Goal: Task Accomplishment & Management: Manage account settings

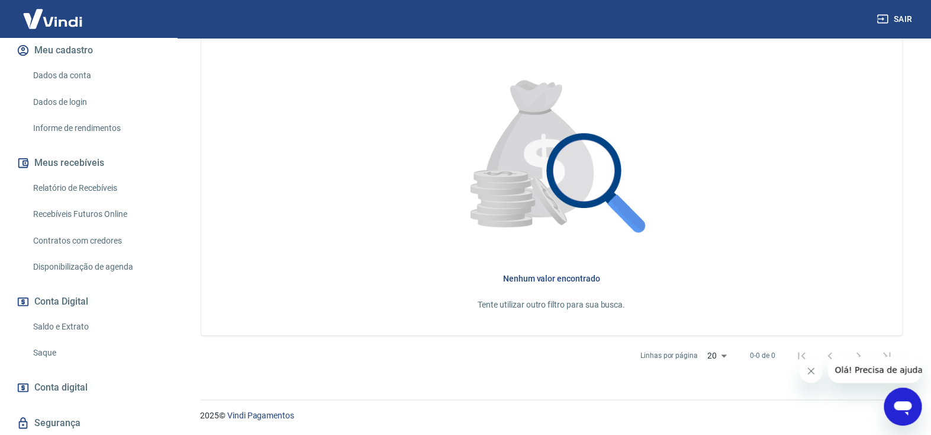
scroll to position [195, 0]
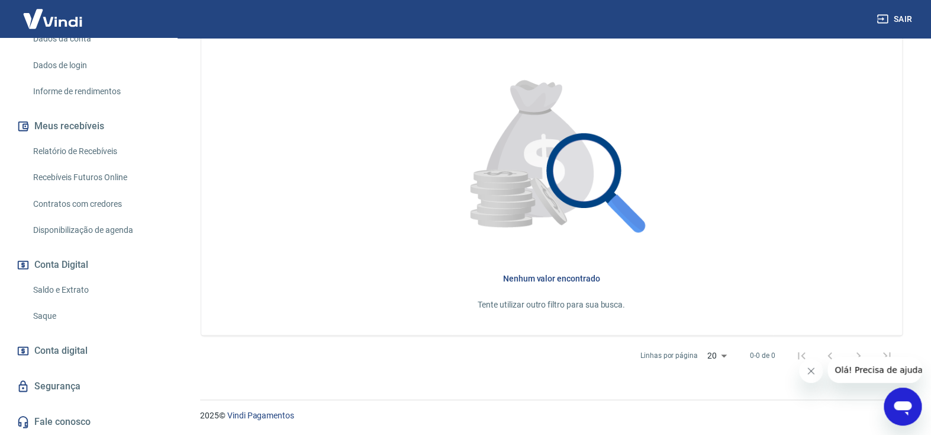
click at [83, 285] on link "Saldo e Extrato" at bounding box center [95, 290] width 134 height 24
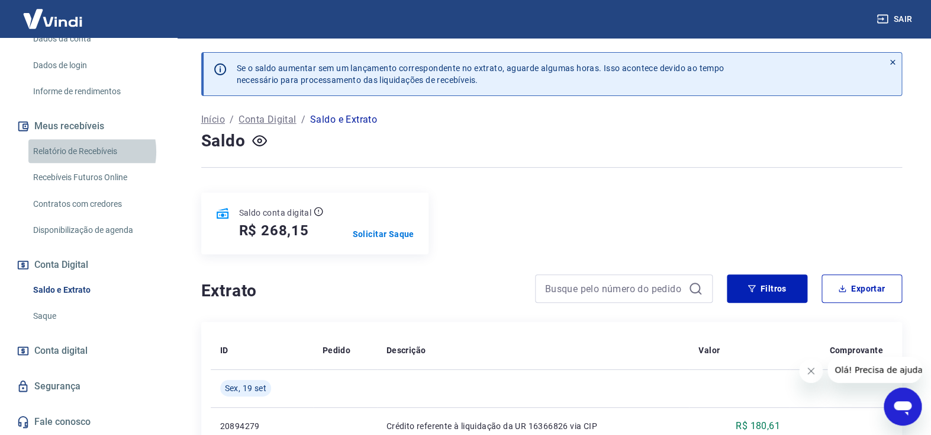
click at [86, 152] on link "Relatório de Recebíveis" at bounding box center [95, 151] width 134 height 24
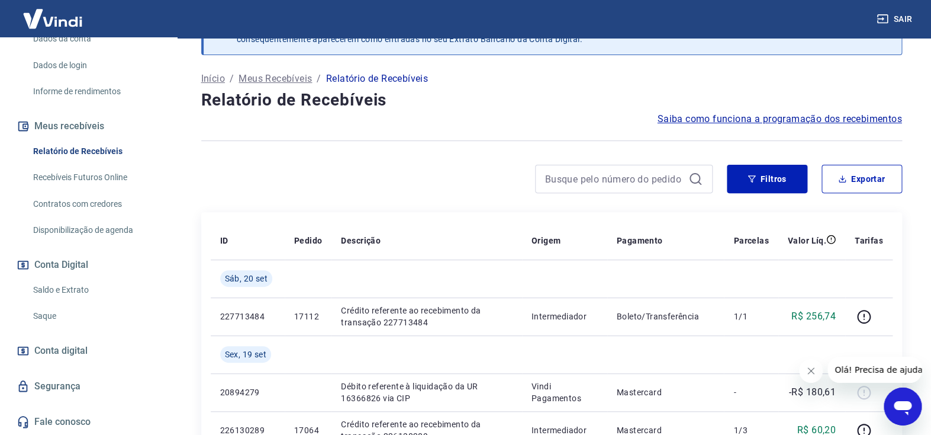
scroll to position [62, 0]
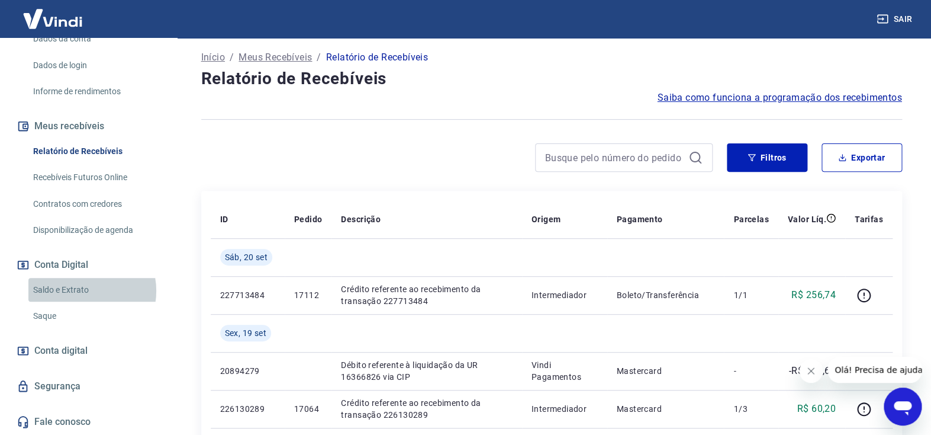
click at [83, 290] on link "Saldo e Extrato" at bounding box center [95, 290] width 134 height 24
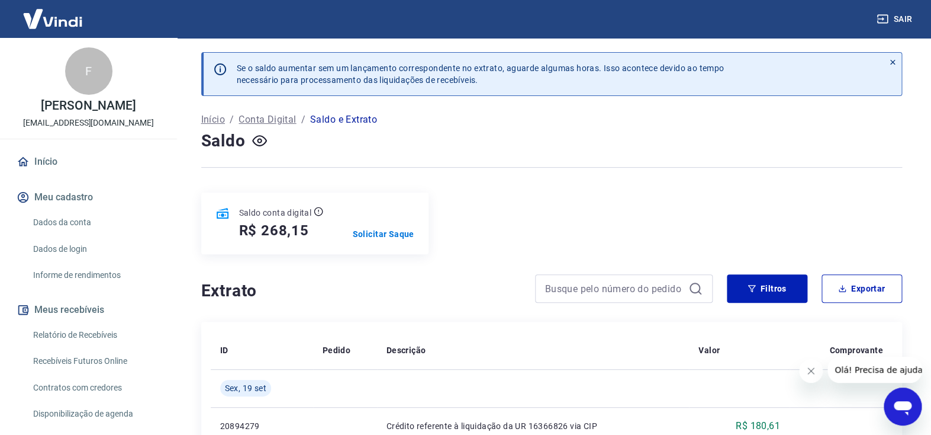
click at [94, 234] on link "Dados da conta" at bounding box center [95, 222] width 134 height 24
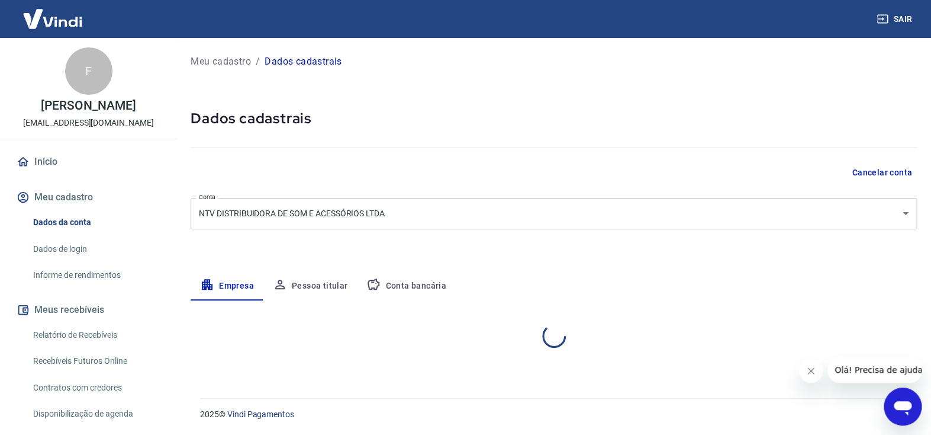
select select "SP"
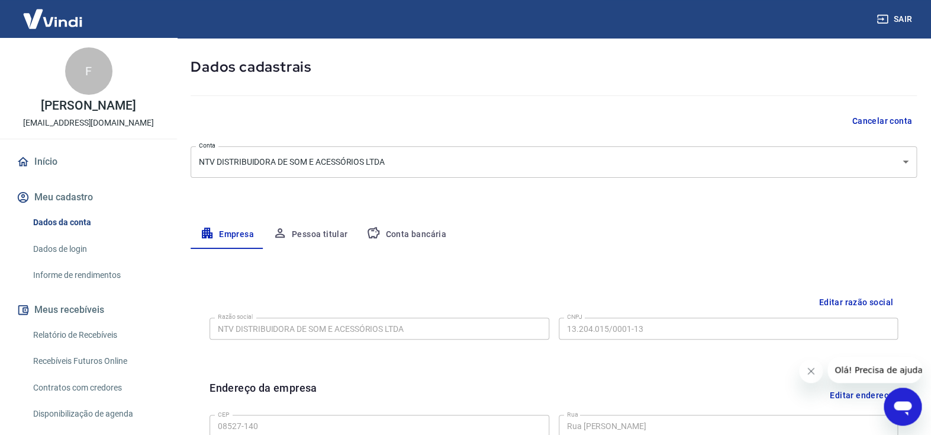
scroll to position [124, 0]
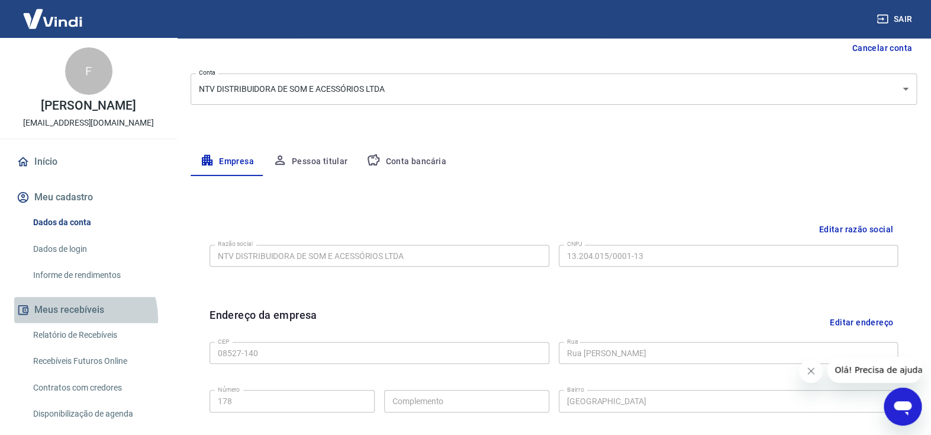
drag, startPoint x: 77, startPoint y: 330, endPoint x: 76, endPoint y: 338, distance: 7.1
click at [76, 323] on button "Meus recebíveis" at bounding box center [88, 310] width 149 height 26
drag, startPoint x: 76, startPoint y: 342, endPoint x: 109, endPoint y: 349, distance: 33.3
click at [76, 343] on link "Relatório de Recebíveis" at bounding box center [95, 335] width 134 height 24
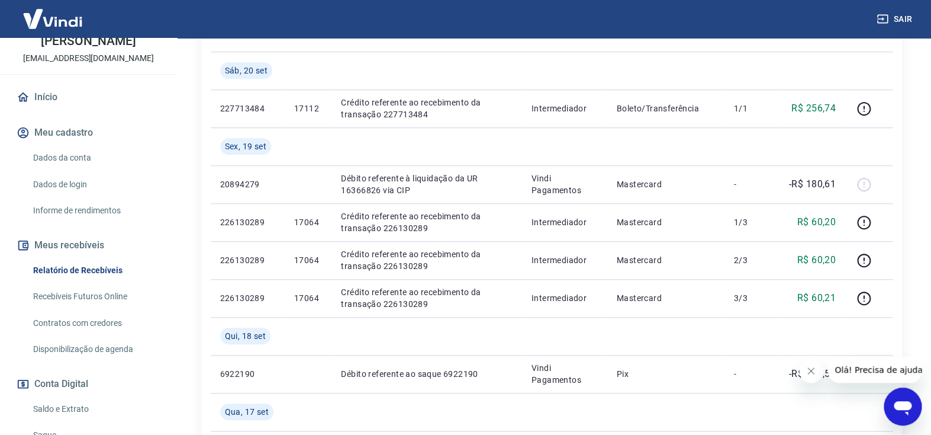
scroll to position [124, 0]
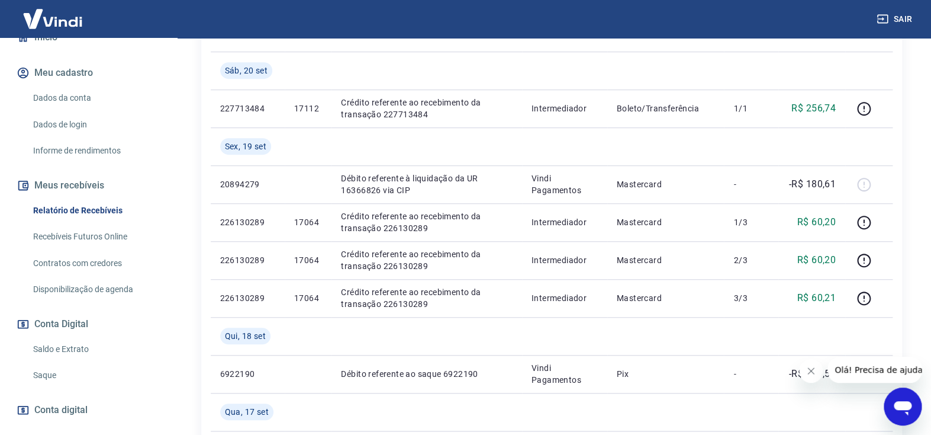
click at [74, 361] on link "Saldo e Extrato" at bounding box center [95, 349] width 134 height 24
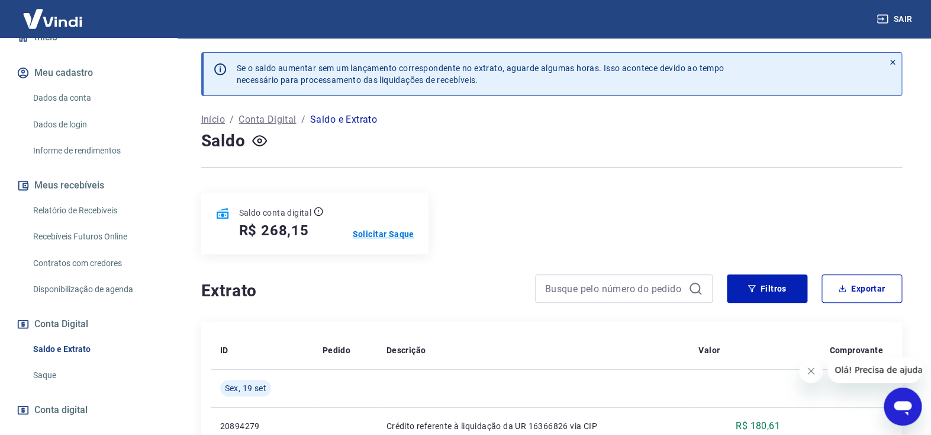
click at [374, 228] on p "Solicitar Saque" at bounding box center [384, 234] width 62 height 12
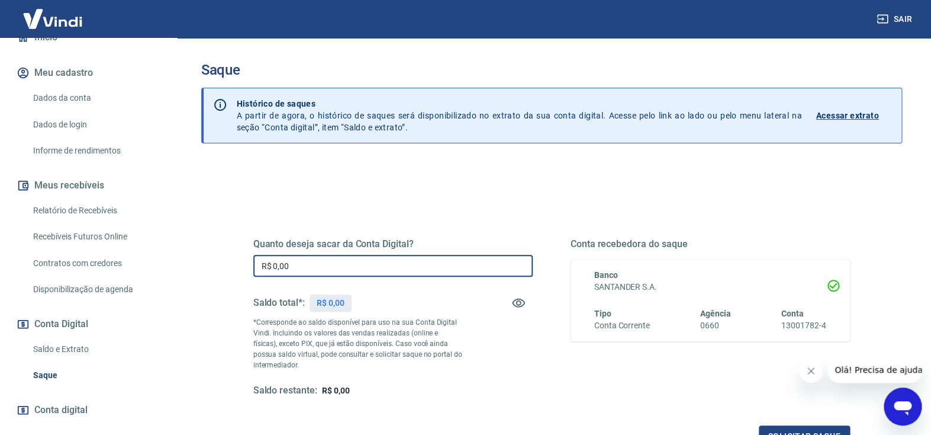
drag, startPoint x: 339, startPoint y: 271, endPoint x: 132, endPoint y: 237, distance: 210.1
click at [253, 255] on input "R$ 0,00" at bounding box center [392, 266] width 279 height 22
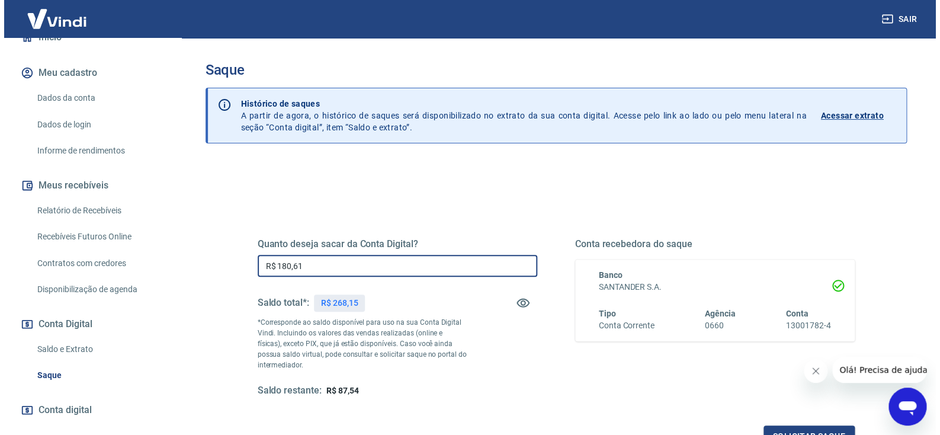
scroll to position [150, 0]
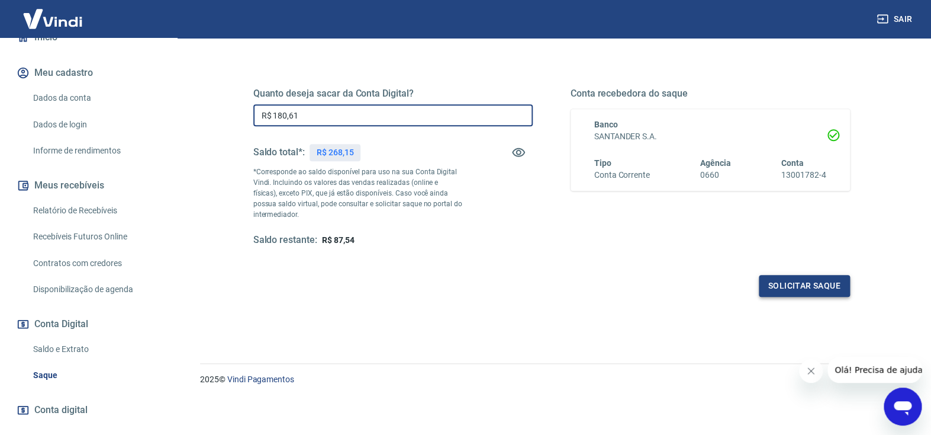
type input "R$ 180,61"
click at [810, 277] on button "Solicitar saque" at bounding box center [804, 286] width 91 height 22
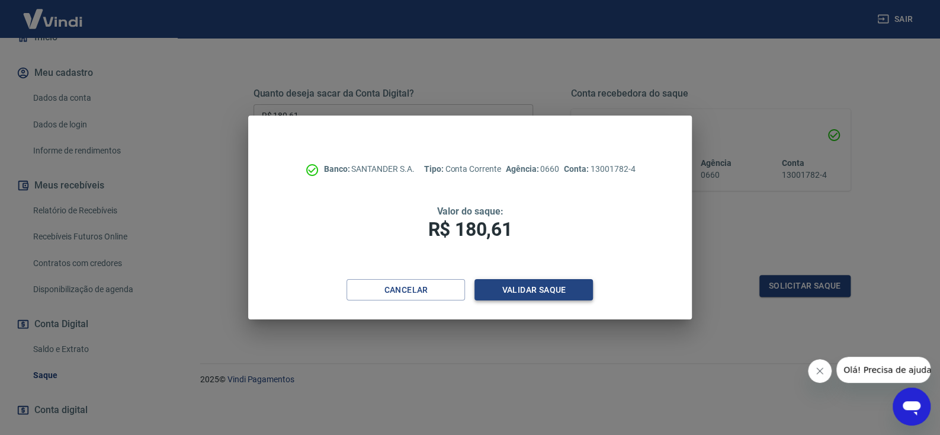
click at [523, 286] on button "Validar saque" at bounding box center [533, 290] width 118 height 22
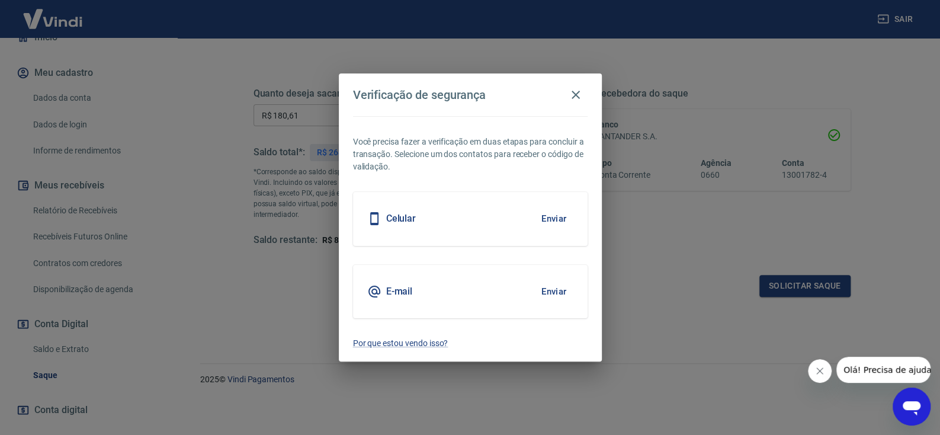
click at [561, 293] on button "Enviar" at bounding box center [554, 291] width 38 height 25
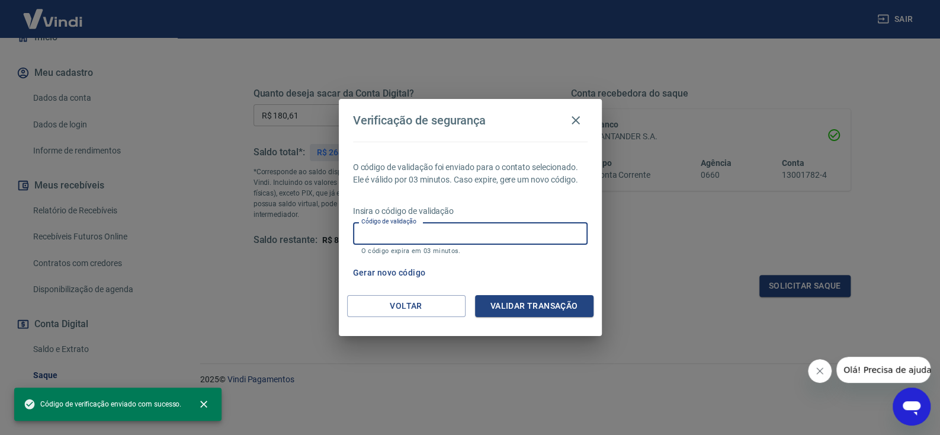
click at [464, 240] on input "Código de validação" at bounding box center [470, 233] width 234 height 22
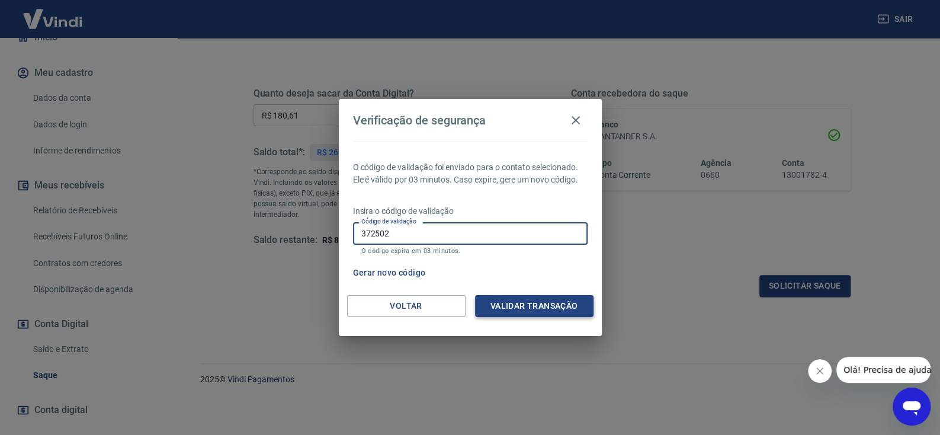
type input "372502"
click at [552, 311] on button "Validar transação" at bounding box center [534, 306] width 118 height 22
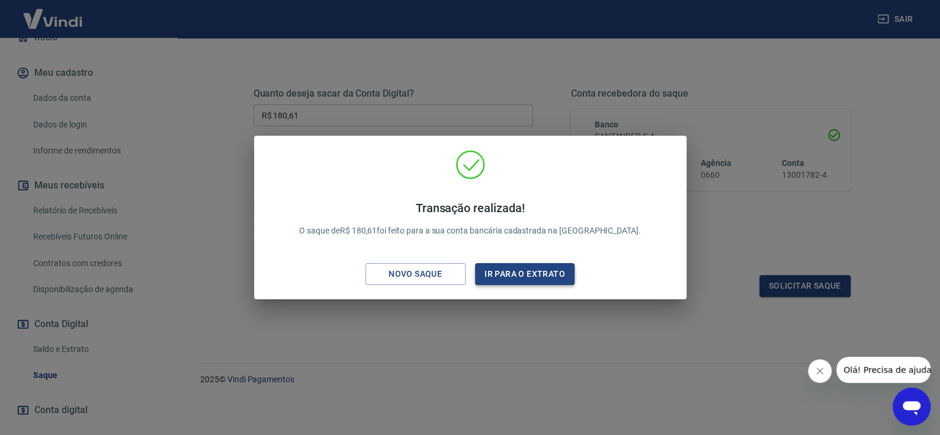
click at [500, 272] on button "Ir para o extrato" at bounding box center [525, 274] width 100 height 22
